Goal: Task Accomplishment & Management: Use online tool/utility

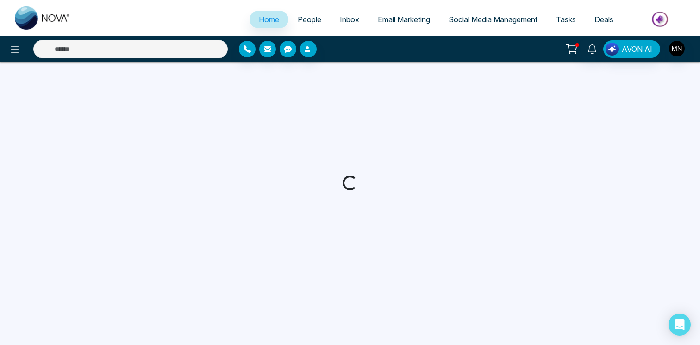
select select "*"
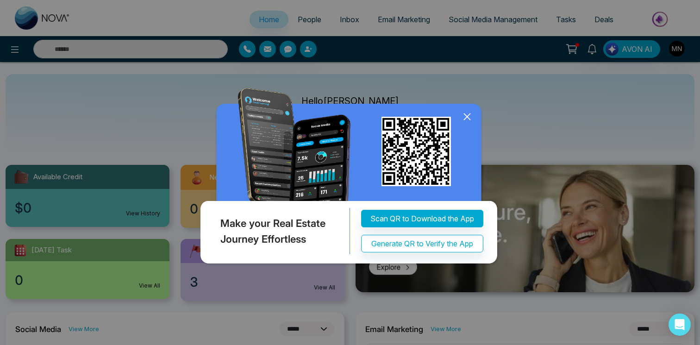
click at [465, 116] on icon at bounding box center [467, 117] width 14 height 14
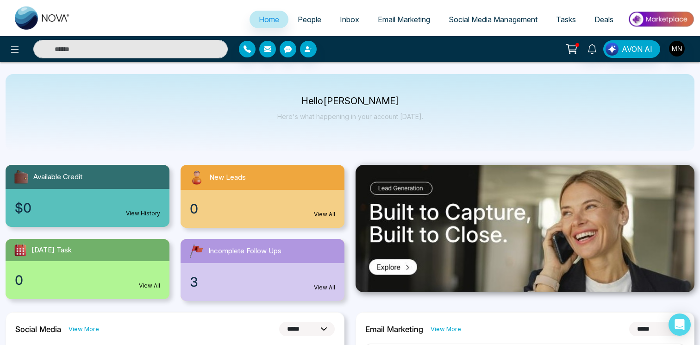
click at [312, 18] on span "People" at bounding box center [309, 19] width 24 height 9
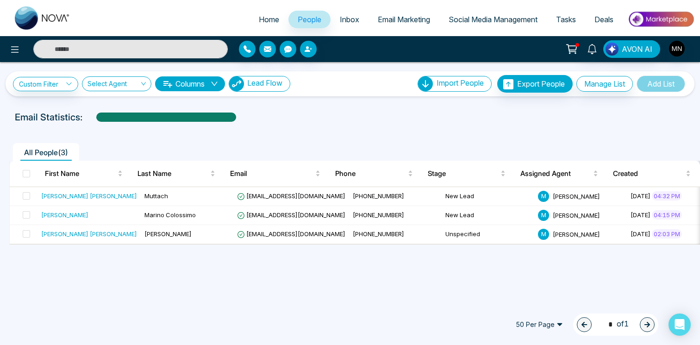
click at [282, 79] on span "Lead Flow" at bounding box center [264, 82] width 35 height 9
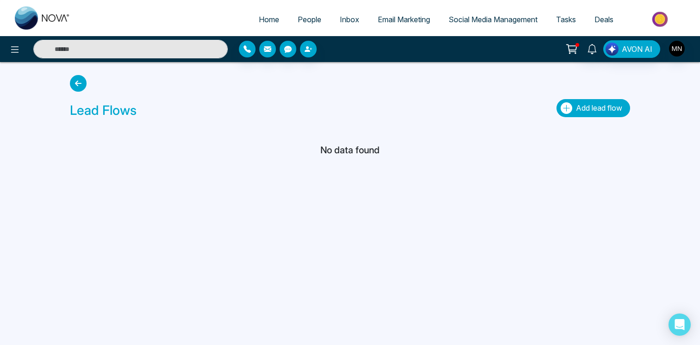
click at [564, 101] on button "Add lead flow" at bounding box center [593, 108] width 74 height 18
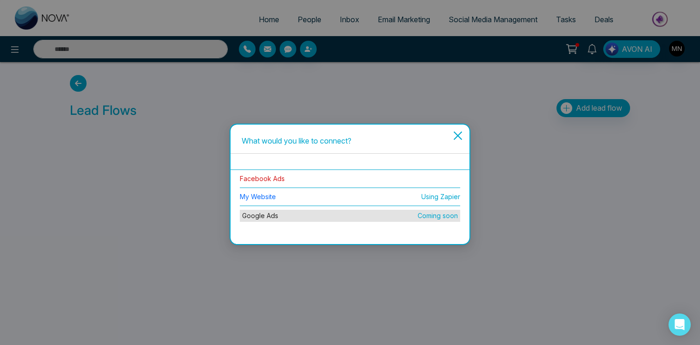
click at [272, 180] on link "Facebook Ads" at bounding box center [262, 178] width 45 height 8
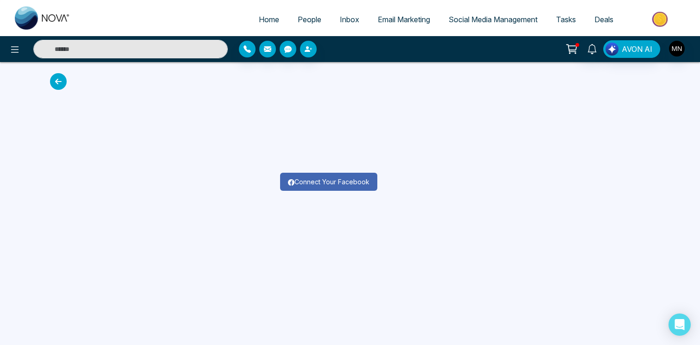
click at [307, 180] on button "Connect Your Facebook" at bounding box center [328, 182] width 97 height 18
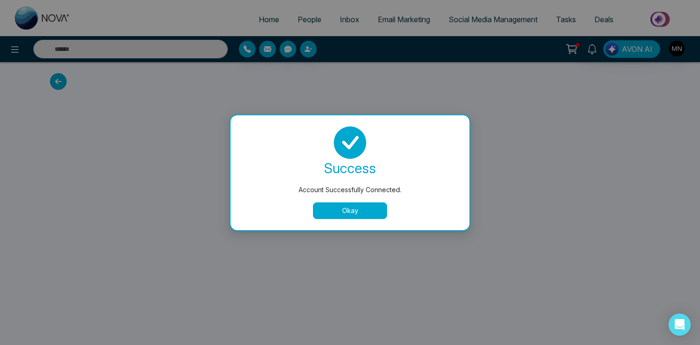
click at [377, 215] on button "Okay" at bounding box center [350, 210] width 74 height 17
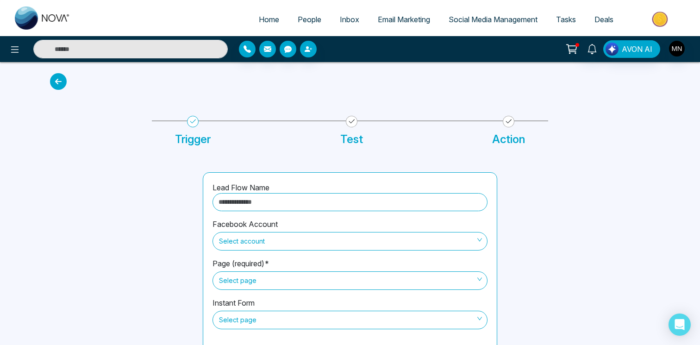
click at [373, 195] on input "text" at bounding box center [349, 202] width 275 height 18
click at [328, 238] on span "Select account" at bounding box center [350, 241] width 262 height 16
type input "********"
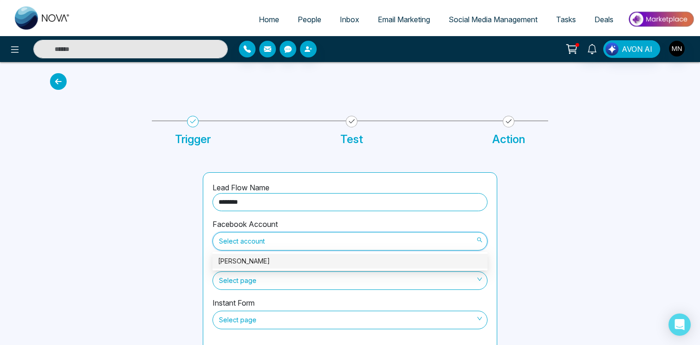
click at [320, 253] on body "Home People Inbox Email Marketing Social Media Management Tasks Deals AVON AI T…" at bounding box center [350, 172] width 700 height 345
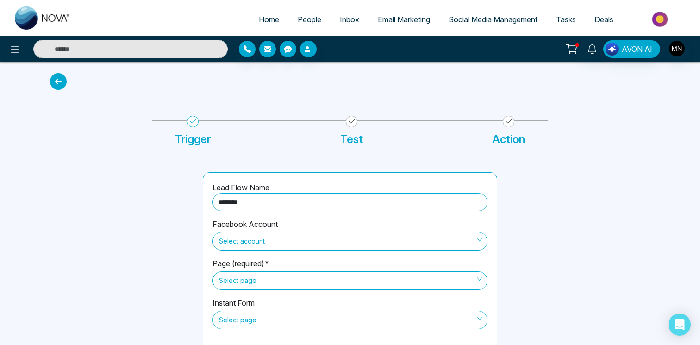
click at [324, 240] on span "Select account" at bounding box center [350, 241] width 262 height 16
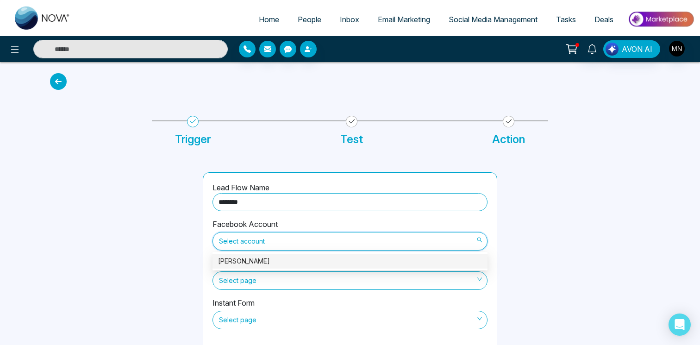
click at [320, 270] on div "Select page" at bounding box center [349, 279] width 275 height 21
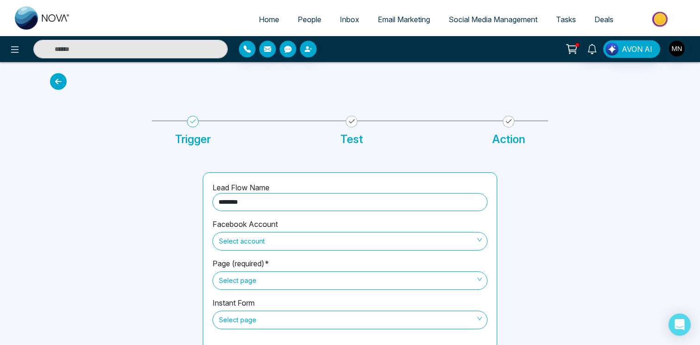
click at [322, 251] on div "Facebook Account Select account" at bounding box center [349, 237] width 275 height 39
click at [325, 242] on span "Select account" at bounding box center [350, 241] width 262 height 16
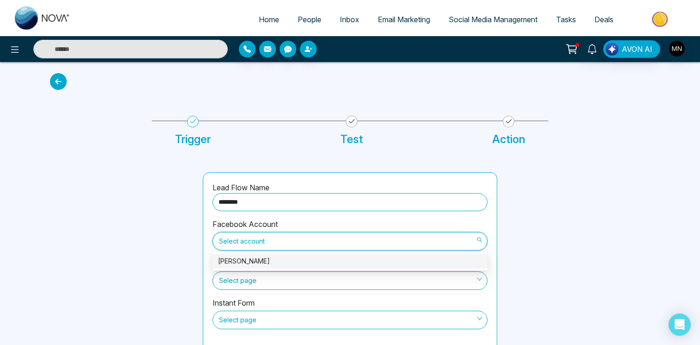
click at [320, 260] on div "[PERSON_NAME]" at bounding box center [350, 261] width 264 height 10
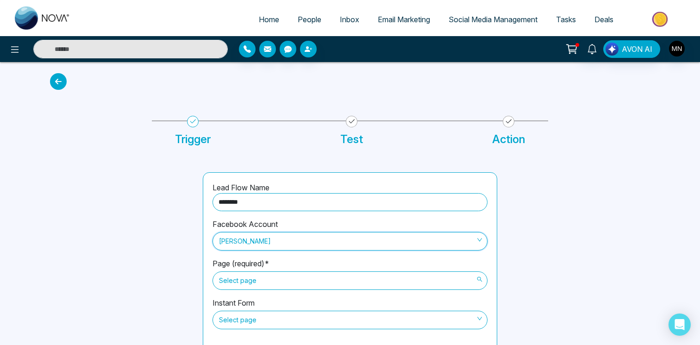
click at [316, 283] on span "Select page" at bounding box center [350, 280] width 262 height 16
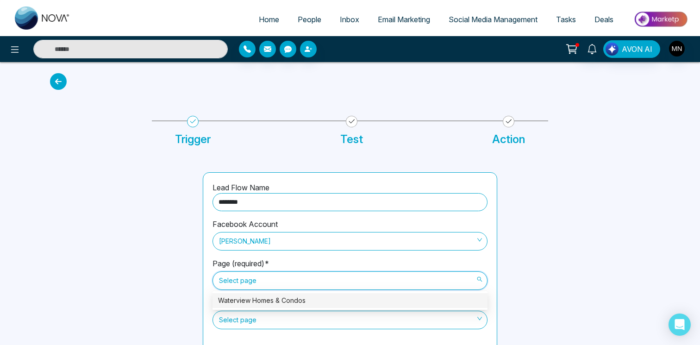
click at [312, 297] on div "Waterview Homes & Condos" at bounding box center [350, 300] width 264 height 10
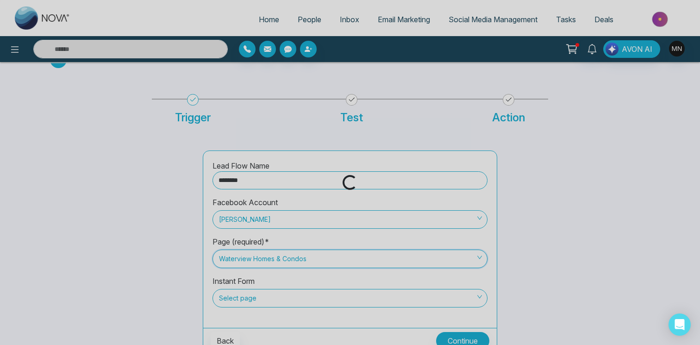
scroll to position [31, 0]
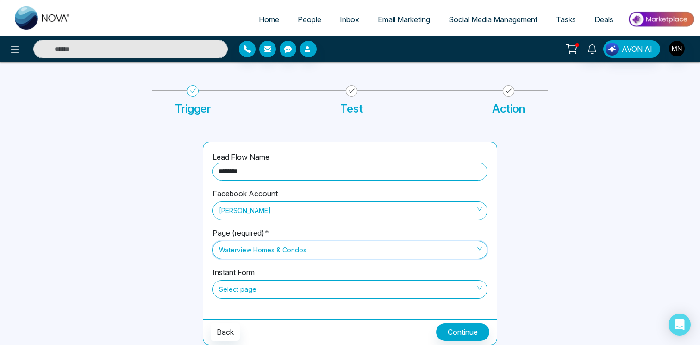
click at [316, 275] on div "Instant Form Select page" at bounding box center [349, 287] width 275 height 43
click at [316, 283] on span "Select page" at bounding box center [350, 289] width 262 height 16
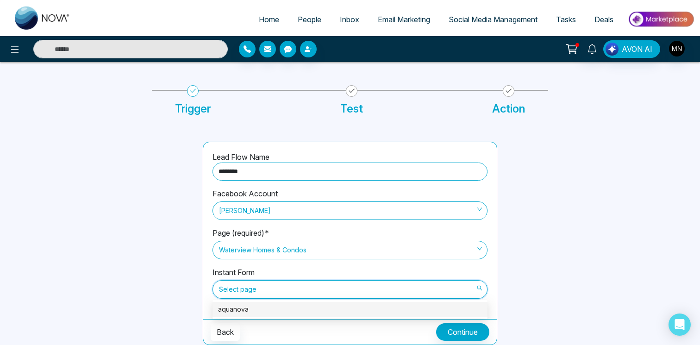
click at [310, 305] on div "aquanova" at bounding box center [350, 309] width 264 height 10
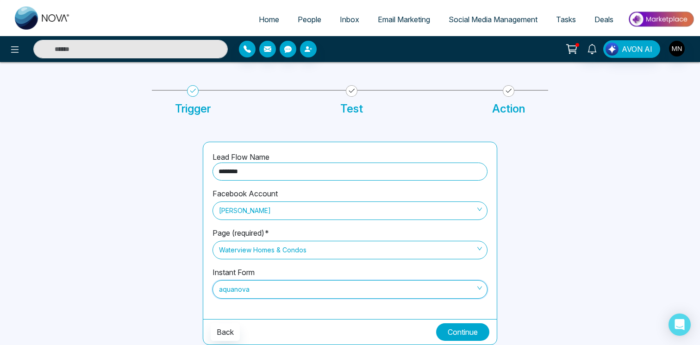
click at [453, 328] on button "Continue" at bounding box center [462, 332] width 53 height 18
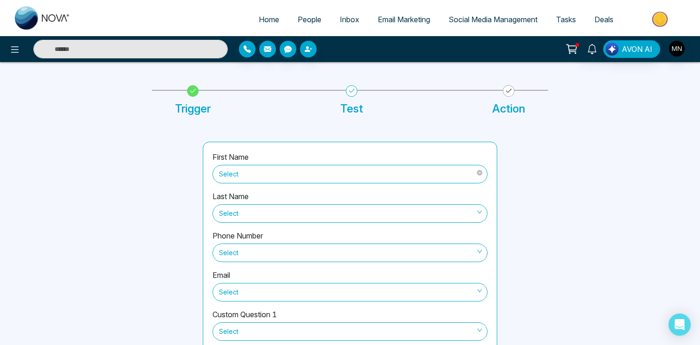
click at [330, 176] on span "Select" at bounding box center [350, 174] width 262 height 16
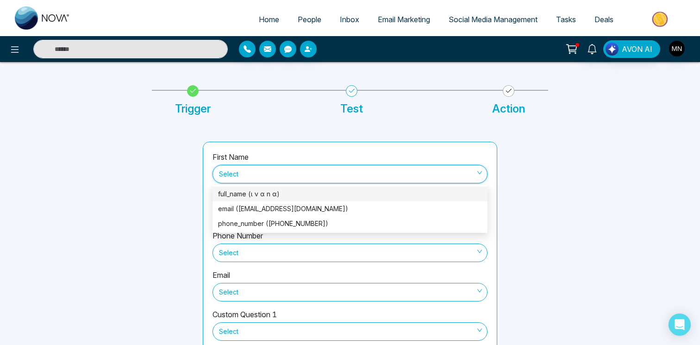
click at [326, 197] on div "full_name (ι ν α n α)" at bounding box center [350, 194] width 264 height 10
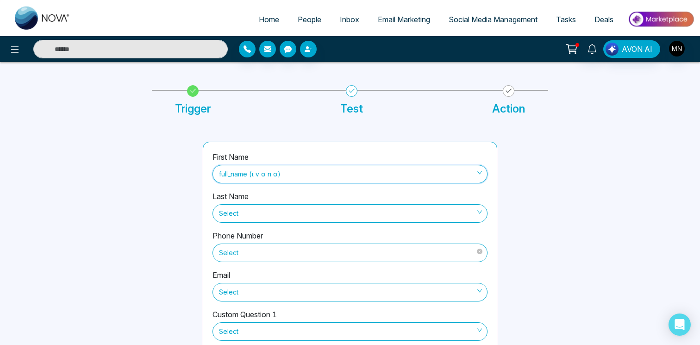
click at [324, 245] on span "Select" at bounding box center [350, 253] width 262 height 16
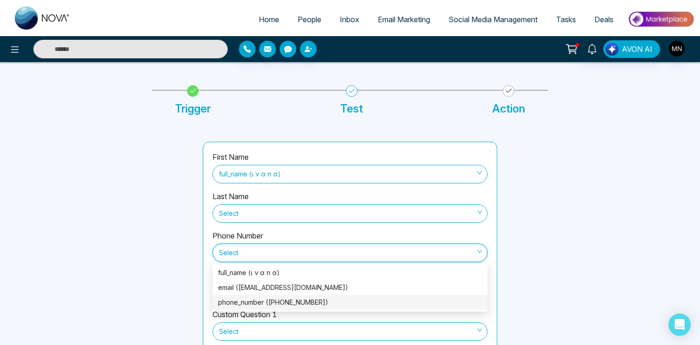
click at [316, 300] on div "phone_number ([PHONE_NUMBER])" at bounding box center [350, 302] width 264 height 10
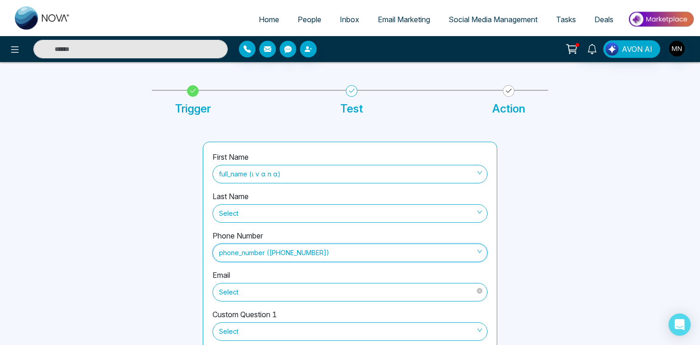
click at [319, 289] on span "Select" at bounding box center [350, 292] width 262 height 16
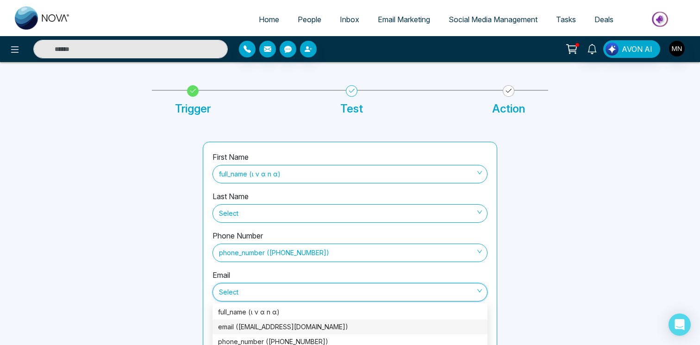
click at [310, 324] on div "email ([EMAIL_ADDRESS][DOMAIN_NAME])" at bounding box center [350, 327] width 264 height 10
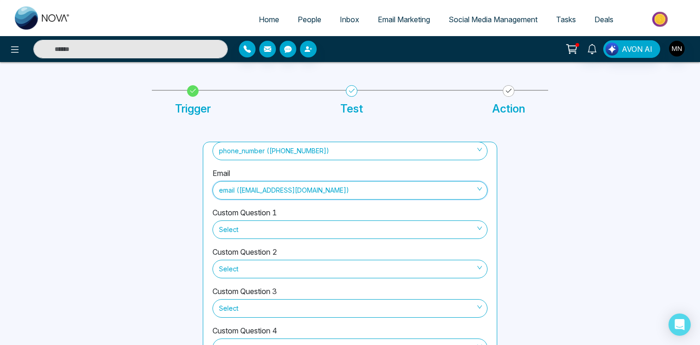
scroll to position [85, 0]
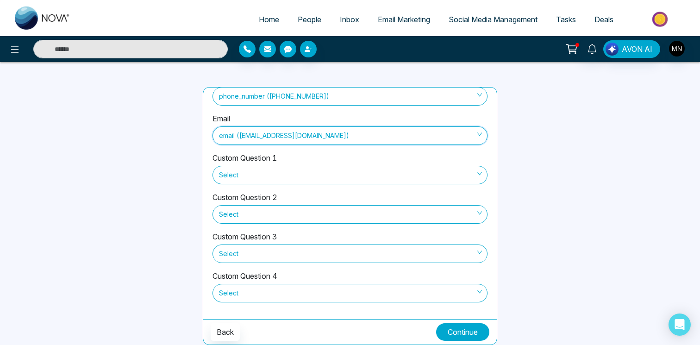
click at [442, 325] on button "Continue" at bounding box center [462, 332] width 53 height 18
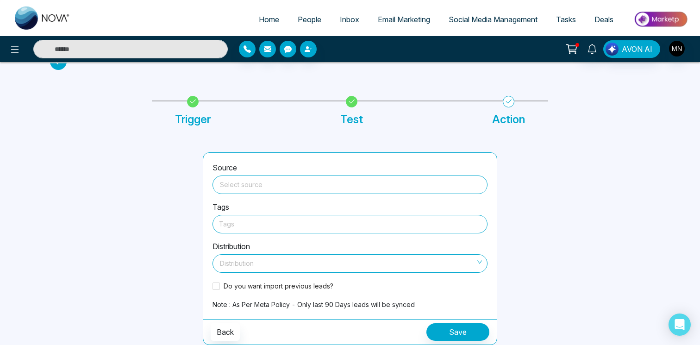
scroll to position [20, 0]
click at [304, 180] on input "search" at bounding box center [350, 183] width 264 height 14
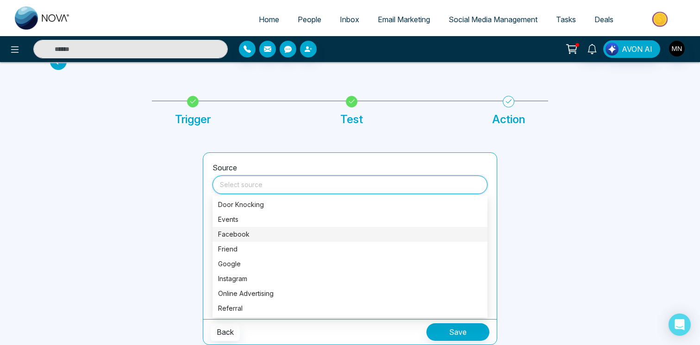
click at [275, 236] on div "Facebook" at bounding box center [350, 234] width 264 height 10
click at [267, 180] on input "**********" at bounding box center [350, 183] width 264 height 14
click at [270, 186] on input "**********" at bounding box center [350, 183] width 264 height 14
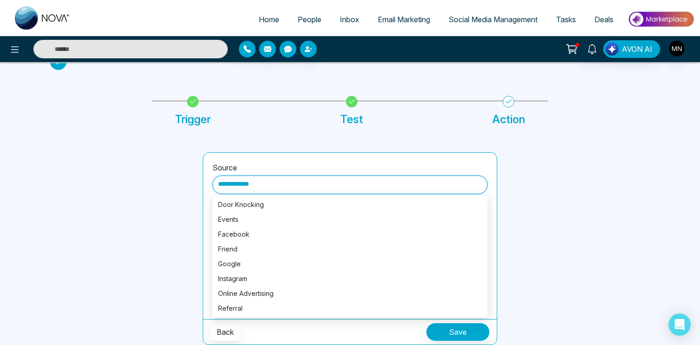
type input "**********"
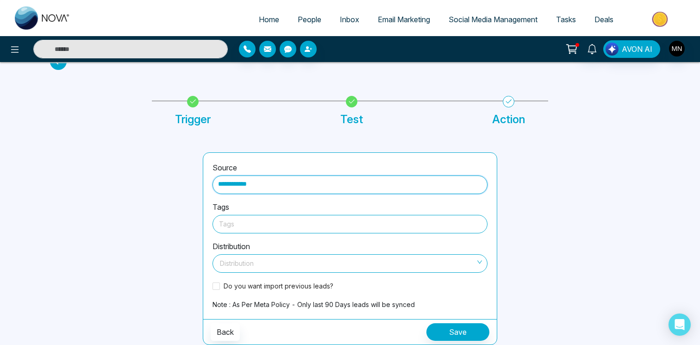
click at [241, 219] on div at bounding box center [350, 224] width 262 height 12
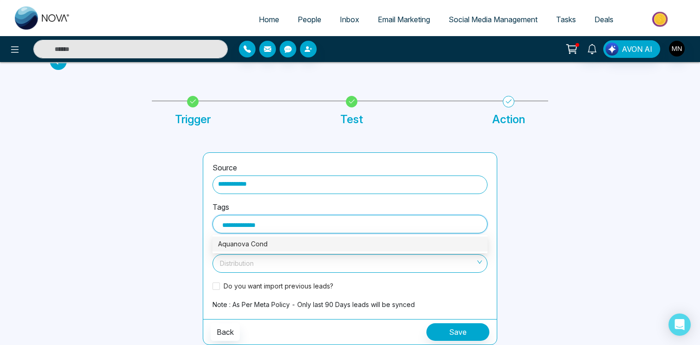
type input "**********"
click at [344, 250] on div "Aquanova Condos" at bounding box center [349, 243] width 275 height 15
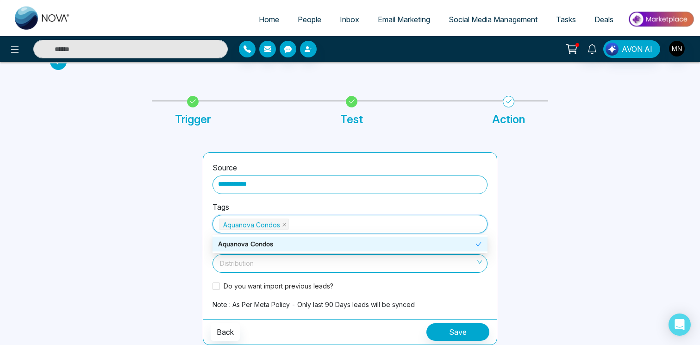
click at [510, 183] on div at bounding box center [578, 248] width 153 height 192
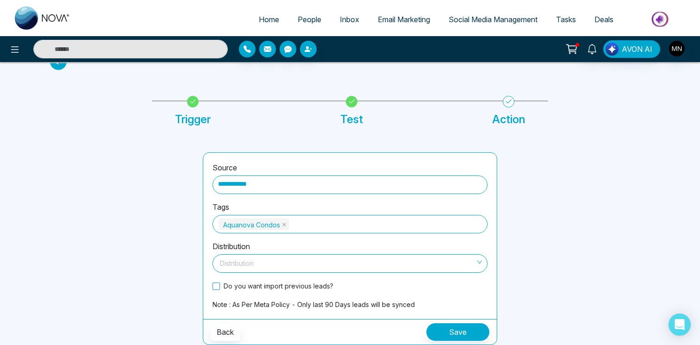
click at [300, 283] on span "Do you want import previous leads?" at bounding box center [278, 286] width 117 height 10
click at [324, 260] on input "search" at bounding box center [346, 261] width 257 height 14
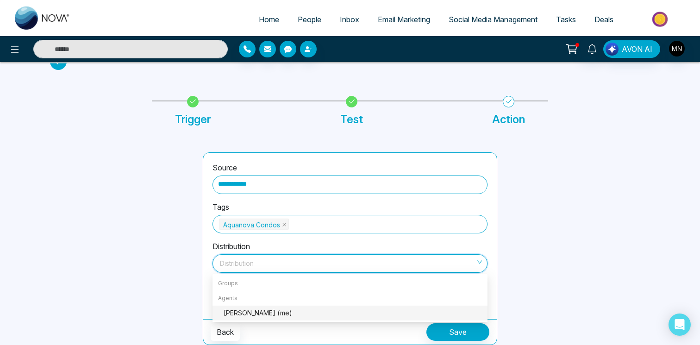
click at [300, 316] on div "[PERSON_NAME] (me)" at bounding box center [352, 313] width 258 height 10
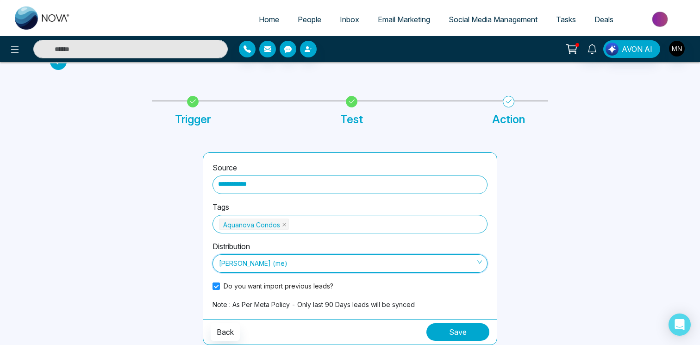
click at [453, 327] on button "Save" at bounding box center [457, 332] width 63 height 18
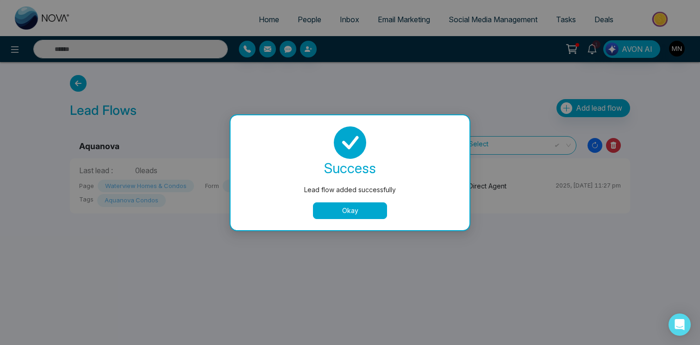
click at [356, 214] on button "Okay" at bounding box center [350, 210] width 74 height 17
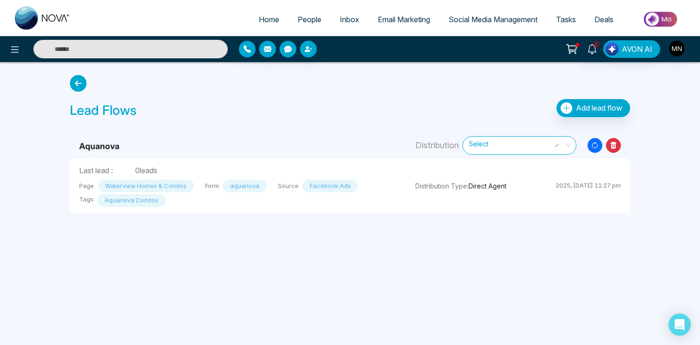
click at [310, 17] on span "People" at bounding box center [309, 19] width 24 height 9
